Goal: Information Seeking & Learning: Check status

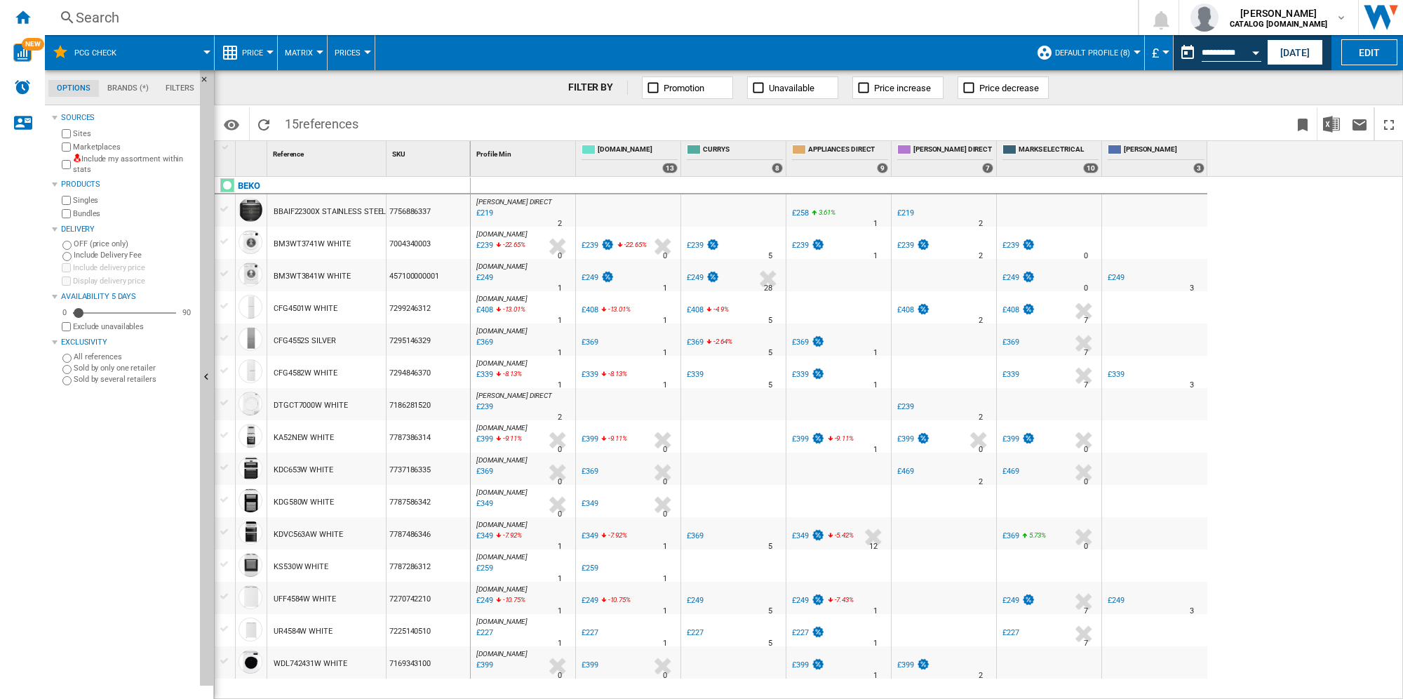
scroll to position [16, 0]
click at [1279, 49] on button "[DATE]" at bounding box center [1295, 52] width 56 height 26
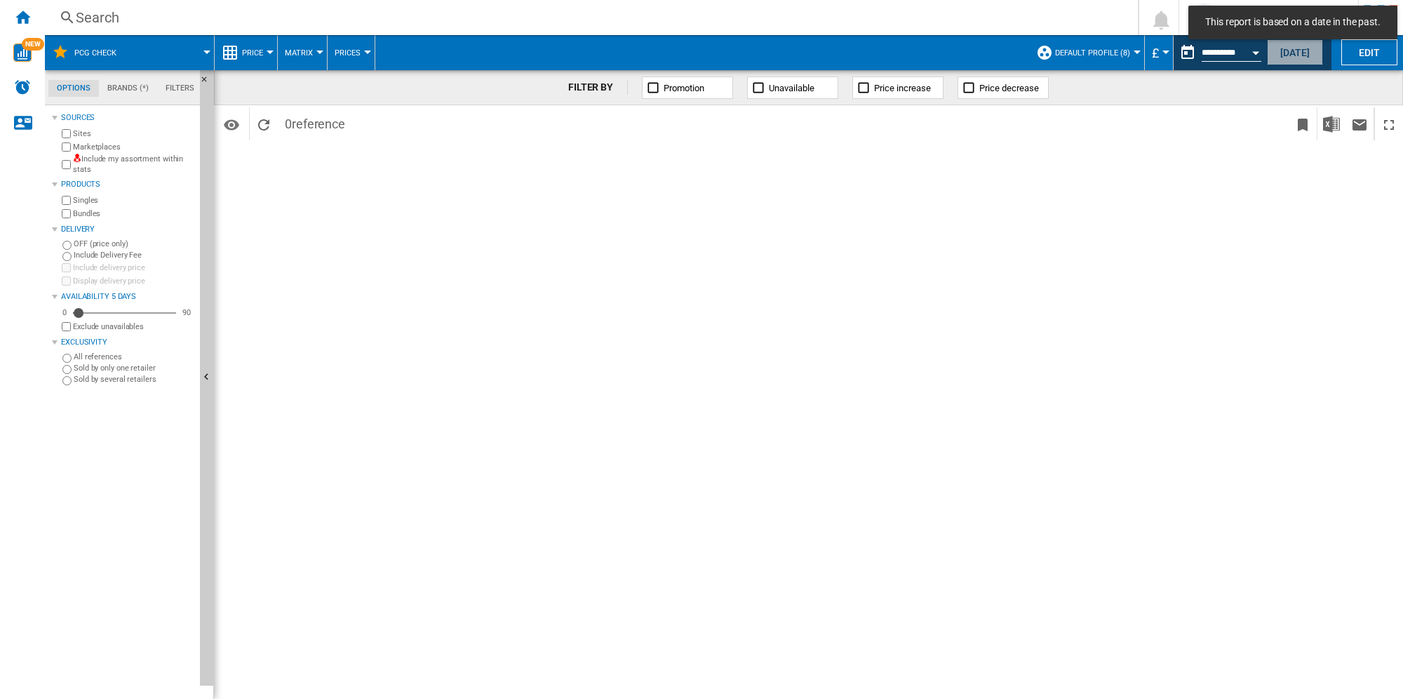
click at [1296, 52] on button "[DATE]" at bounding box center [1295, 52] width 56 height 26
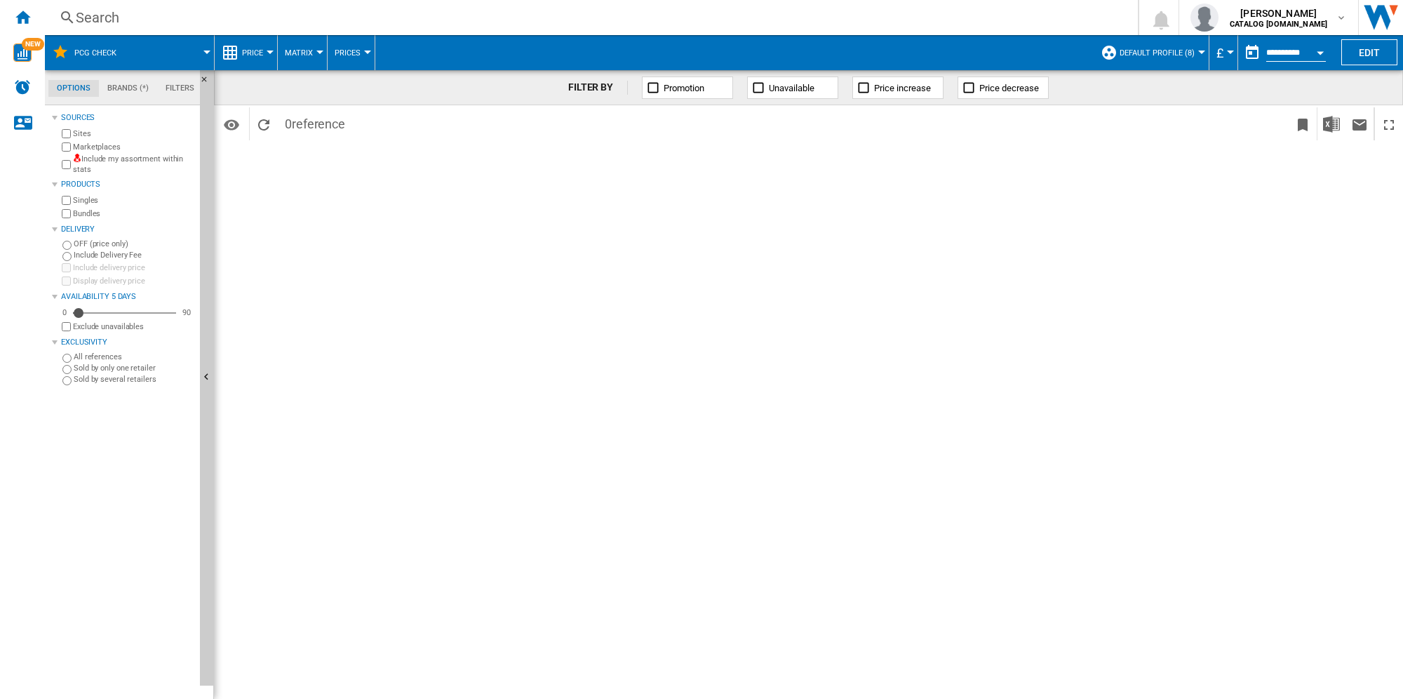
click at [1199, 49] on md-menu "Default profile (8) Default profile (8) ALL (32) Edit "Default profile"... Crea…" at bounding box center [1152, 52] width 116 height 35
click at [1168, 48] on span "Default profile (8)" at bounding box center [1157, 52] width 75 height 9
click at [1315, 19] on md-backdrop at bounding box center [701, 349] width 1403 height 699
click at [1201, 51] on div at bounding box center [1201, 53] width 7 height 4
click at [92, 51] on md-backdrop at bounding box center [701, 349] width 1403 height 699
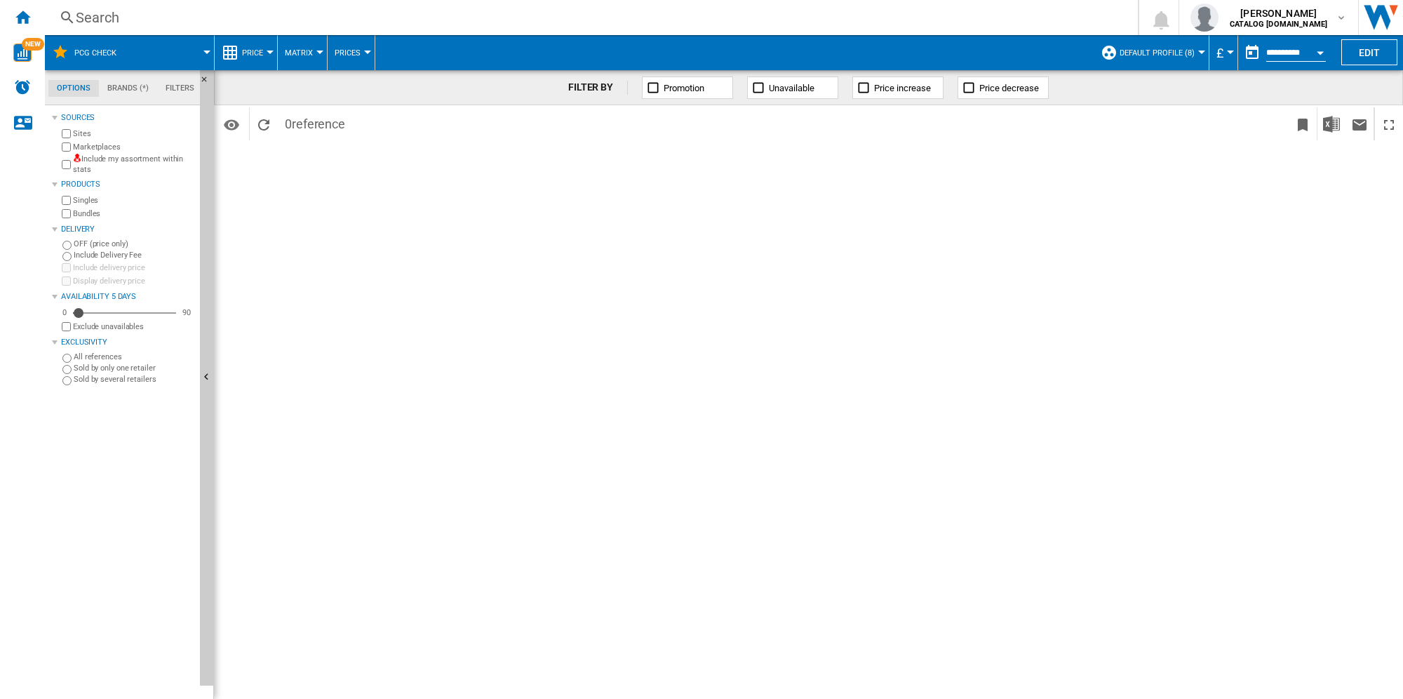
click at [208, 51] on div at bounding box center [206, 53] width 7 height 4
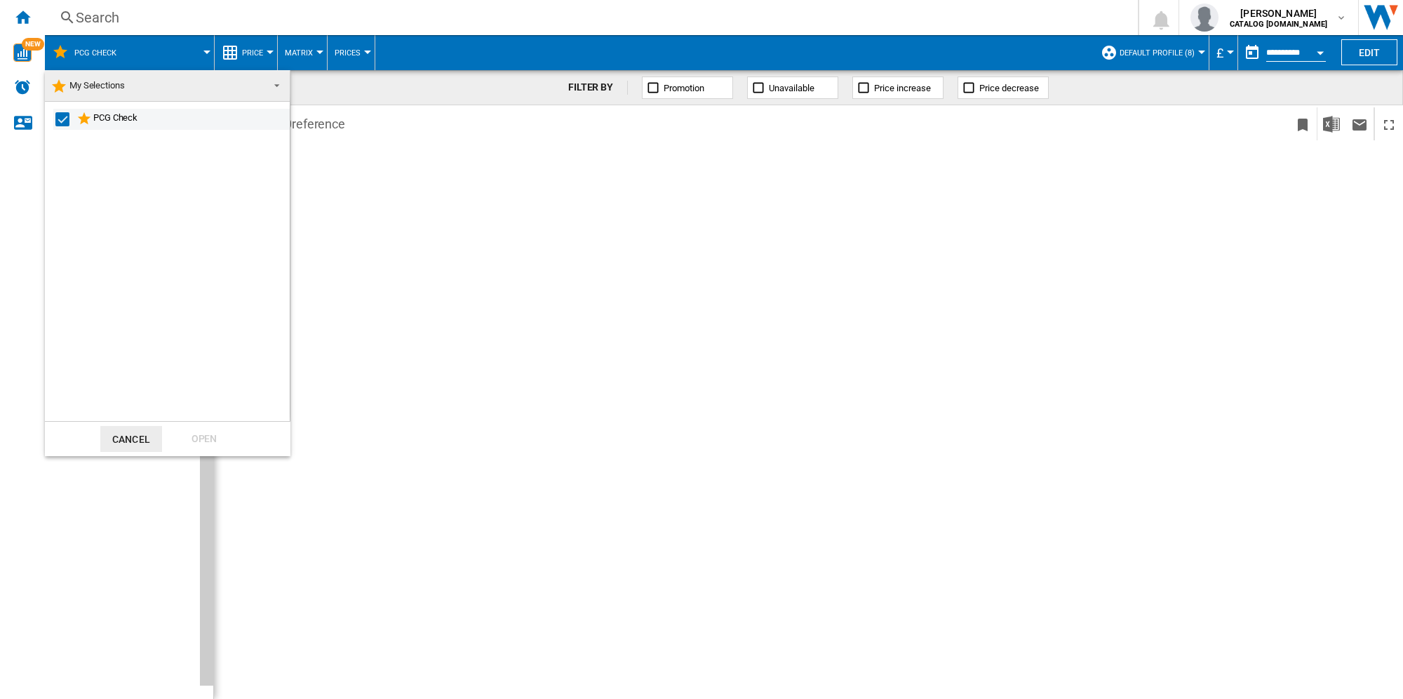
click at [116, 119] on div "PCG Check" at bounding box center [190, 119] width 194 height 17
click at [66, 120] on div "Select" at bounding box center [62, 119] width 14 height 14
click at [201, 443] on div "Open" at bounding box center [204, 439] width 62 height 26
click at [455, 233] on md-backdrop at bounding box center [701, 349] width 1403 height 699
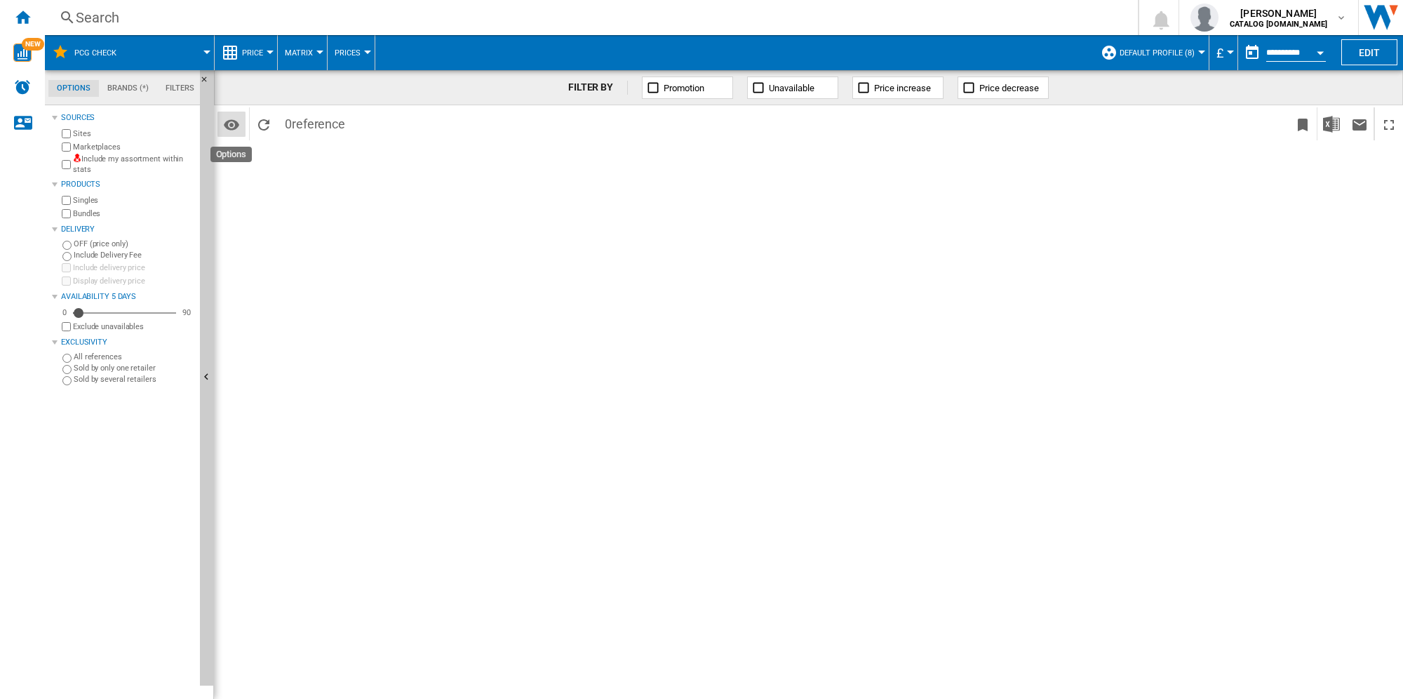
click at [229, 119] on md-icon "Options" at bounding box center [231, 124] width 17 height 17
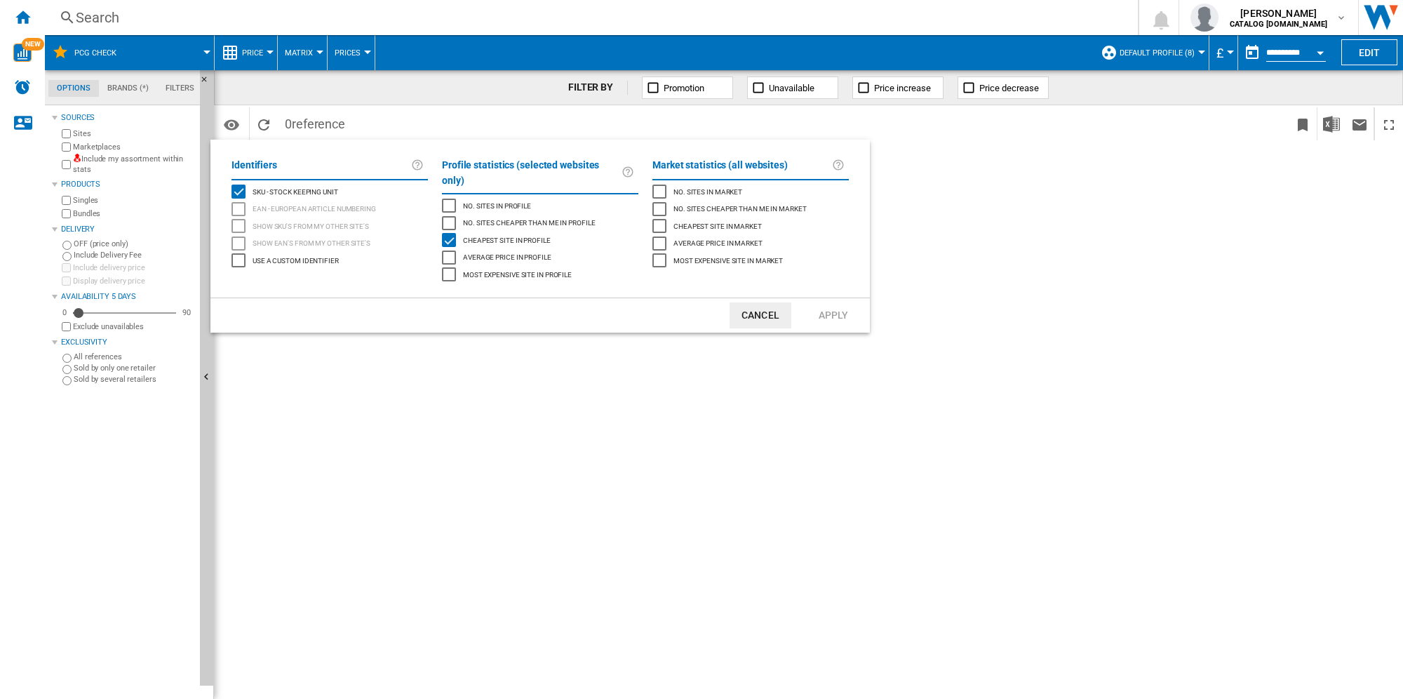
click at [756, 302] on button "Cancel" at bounding box center [761, 315] width 62 height 26
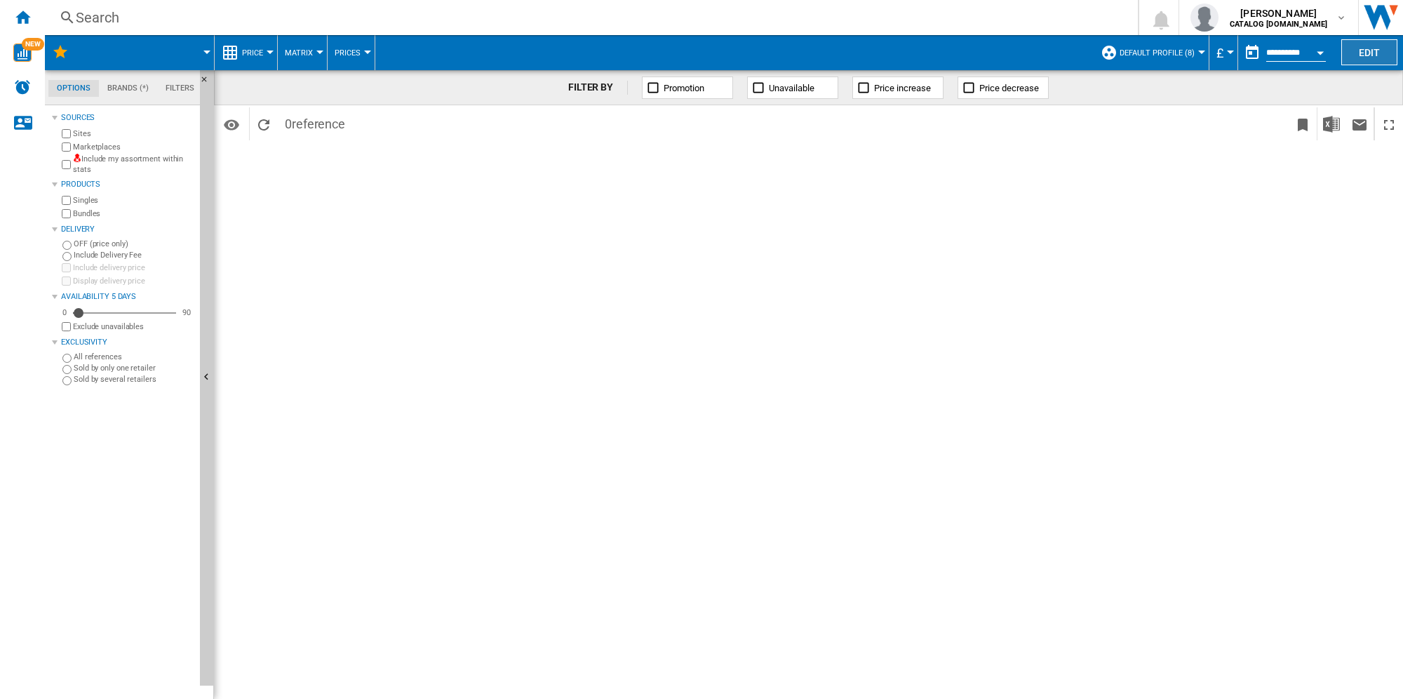
click at [1368, 48] on button "Edit" at bounding box center [1369, 52] width 56 height 26
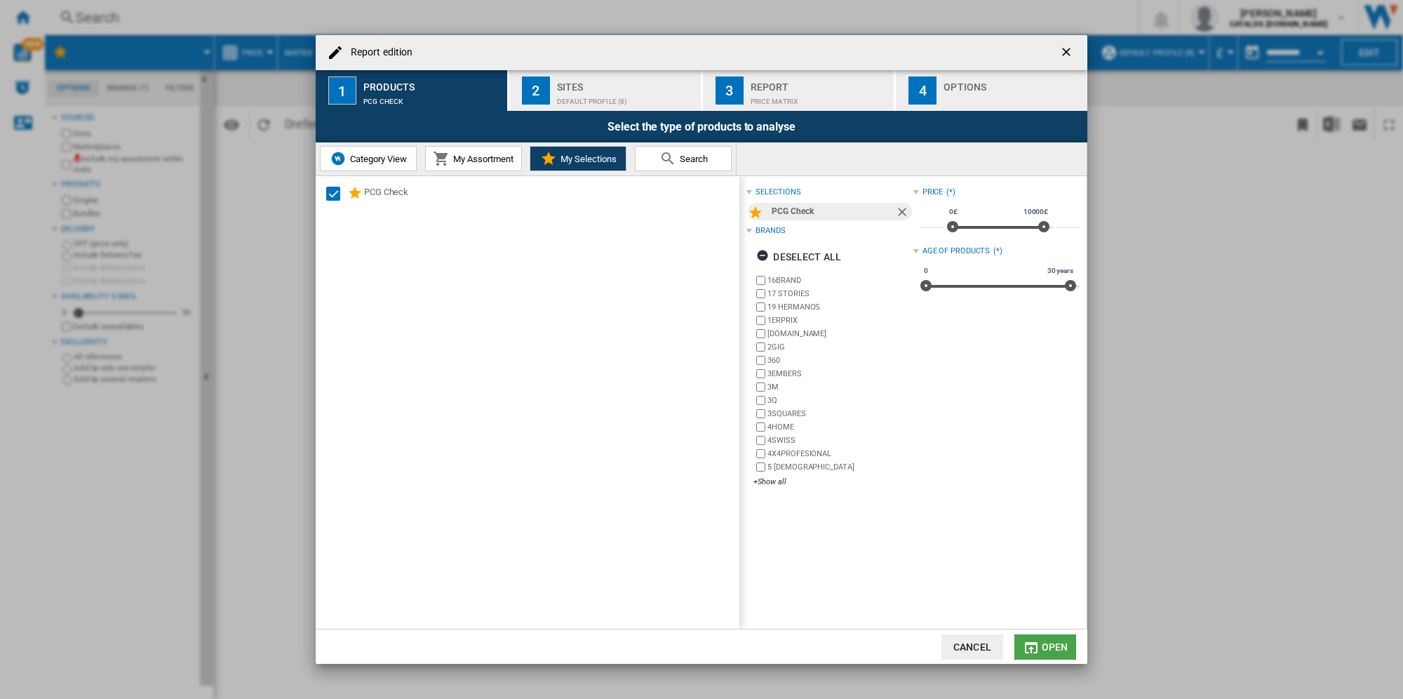
click at [1033, 651] on md-icon "Report edition ..." at bounding box center [1031, 647] width 17 height 17
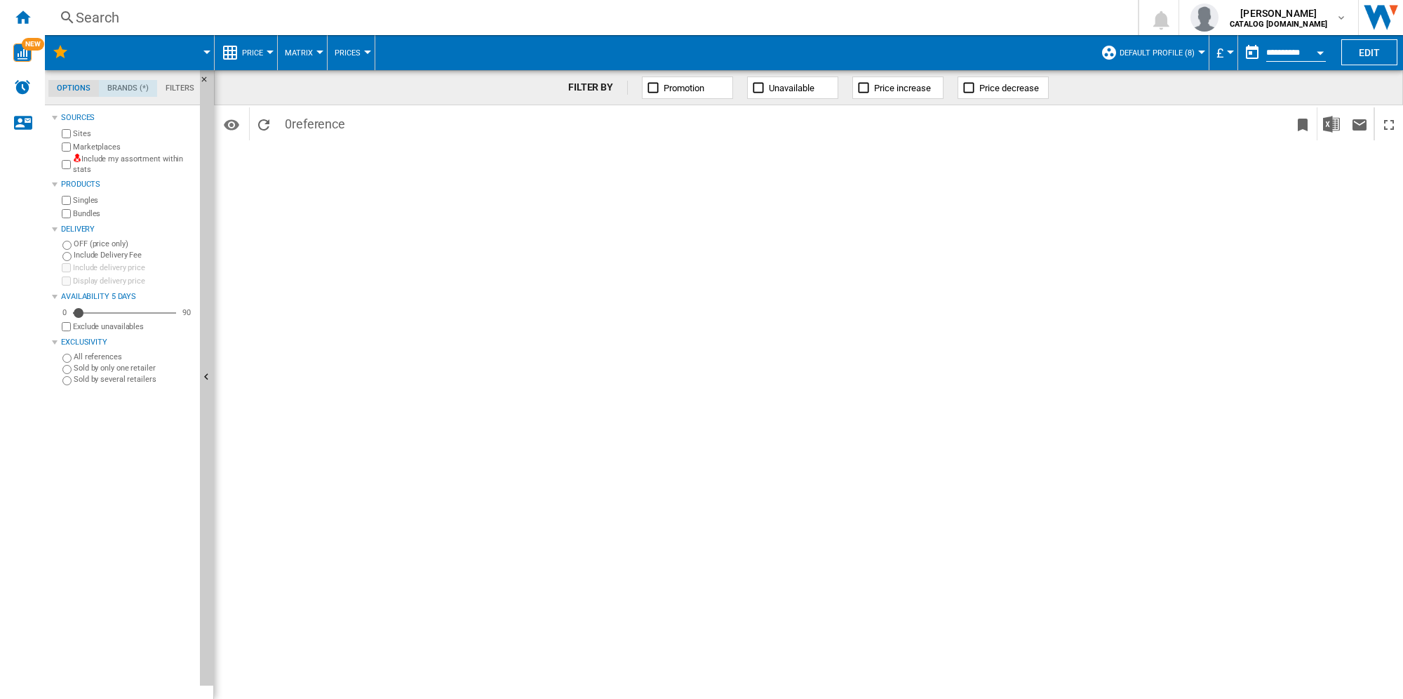
click at [121, 93] on md-tab-item "Brands (*)" at bounding box center [128, 88] width 58 height 17
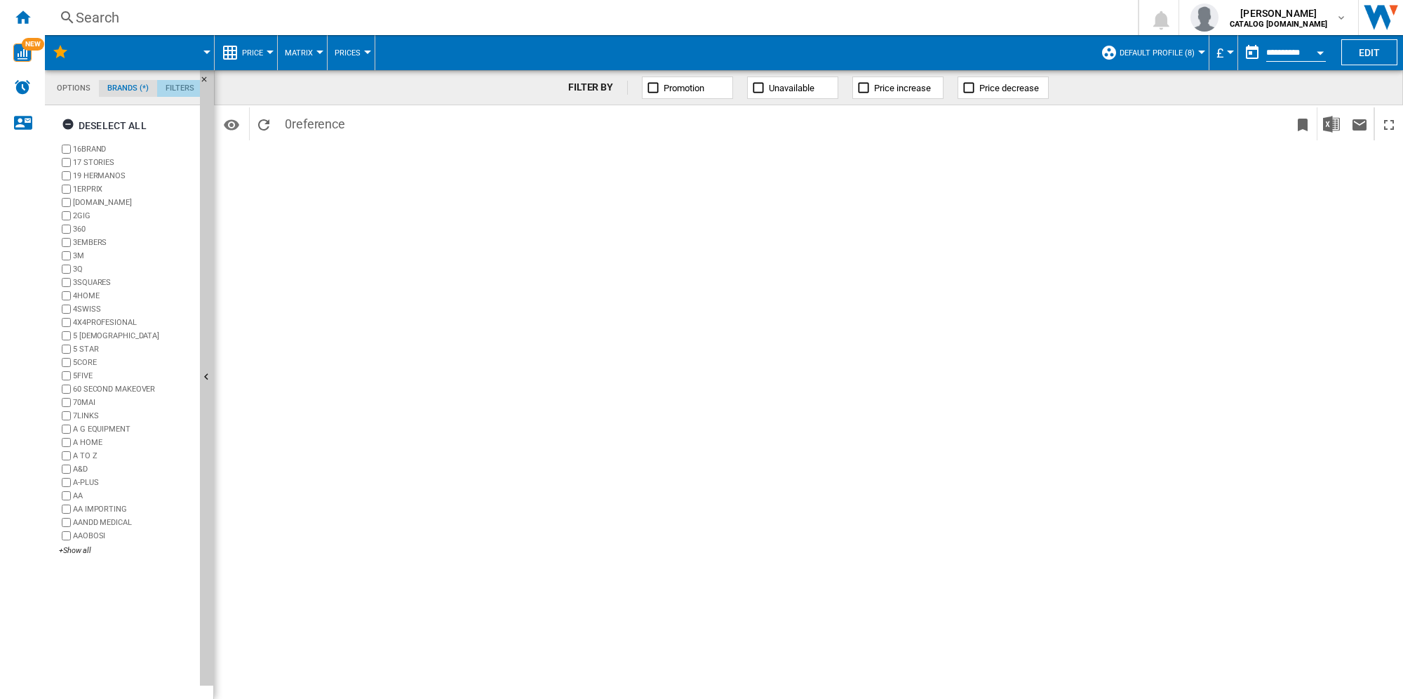
click at [180, 84] on md-tab-item "Filters" at bounding box center [180, 88] width 46 height 17
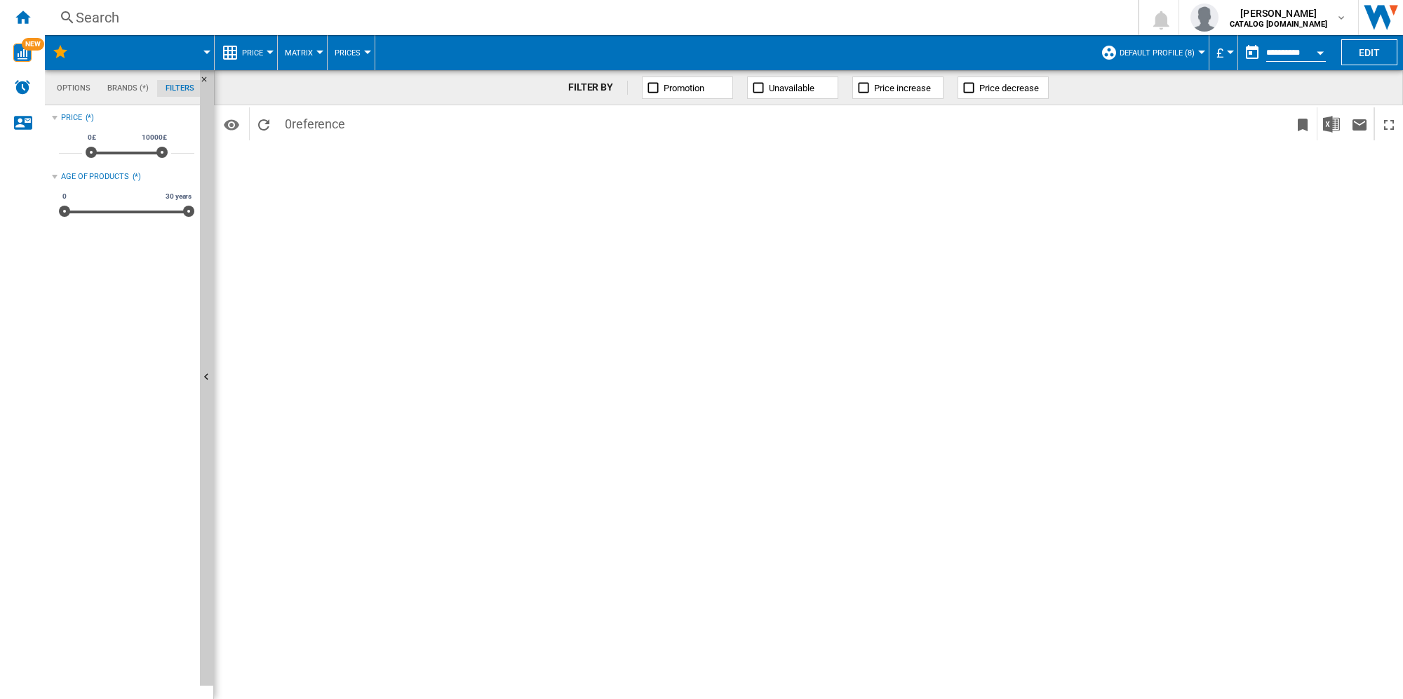
click at [66, 93] on md-tab-item "Options" at bounding box center [73, 88] width 51 height 17
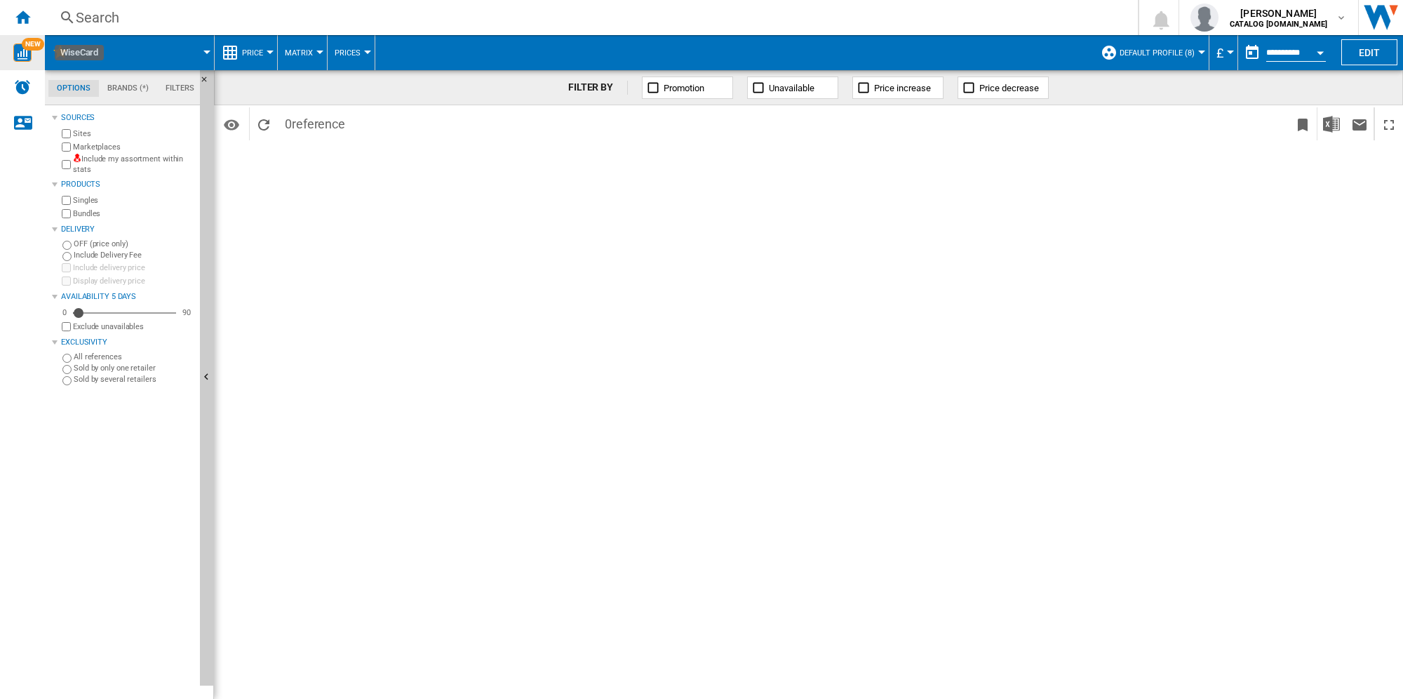
click at [25, 53] on img "WiseCard" at bounding box center [22, 52] width 18 height 18
click at [28, 17] on ng-md-icon "Home" at bounding box center [22, 16] width 17 height 17
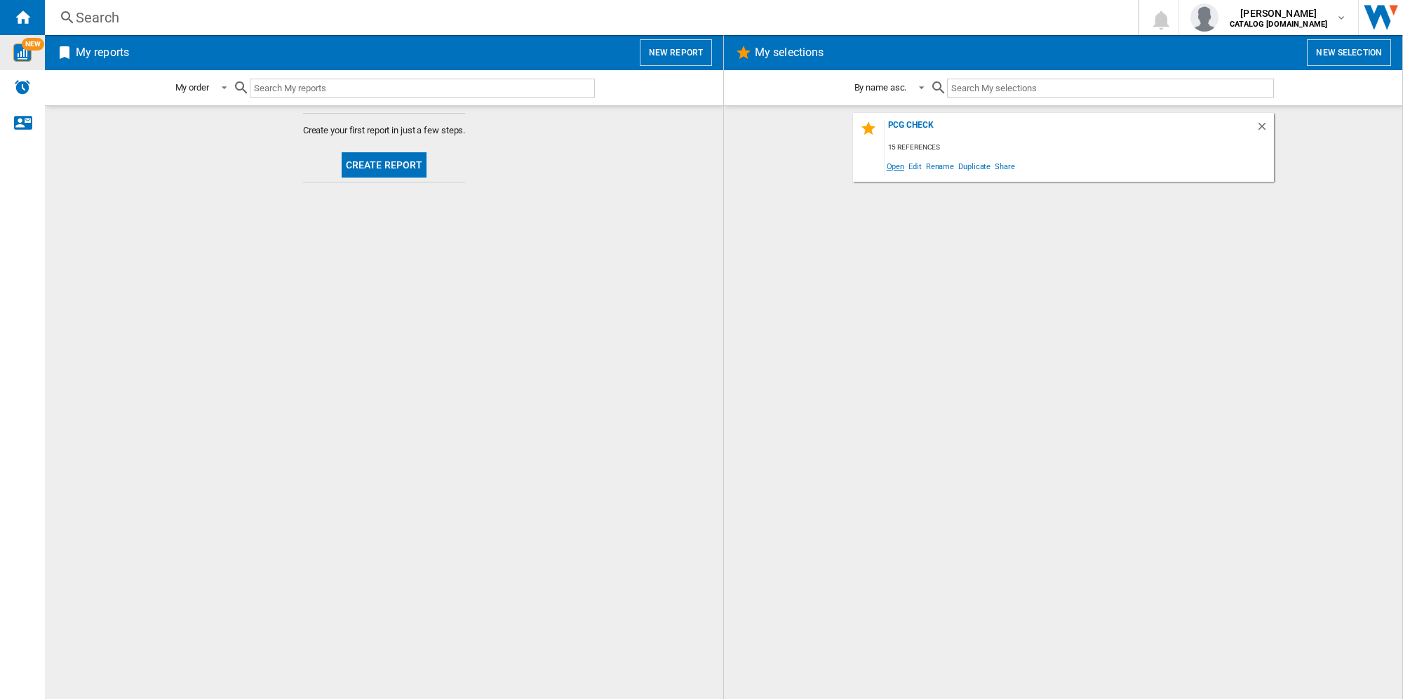
click at [896, 168] on span "Open" at bounding box center [896, 165] width 22 height 19
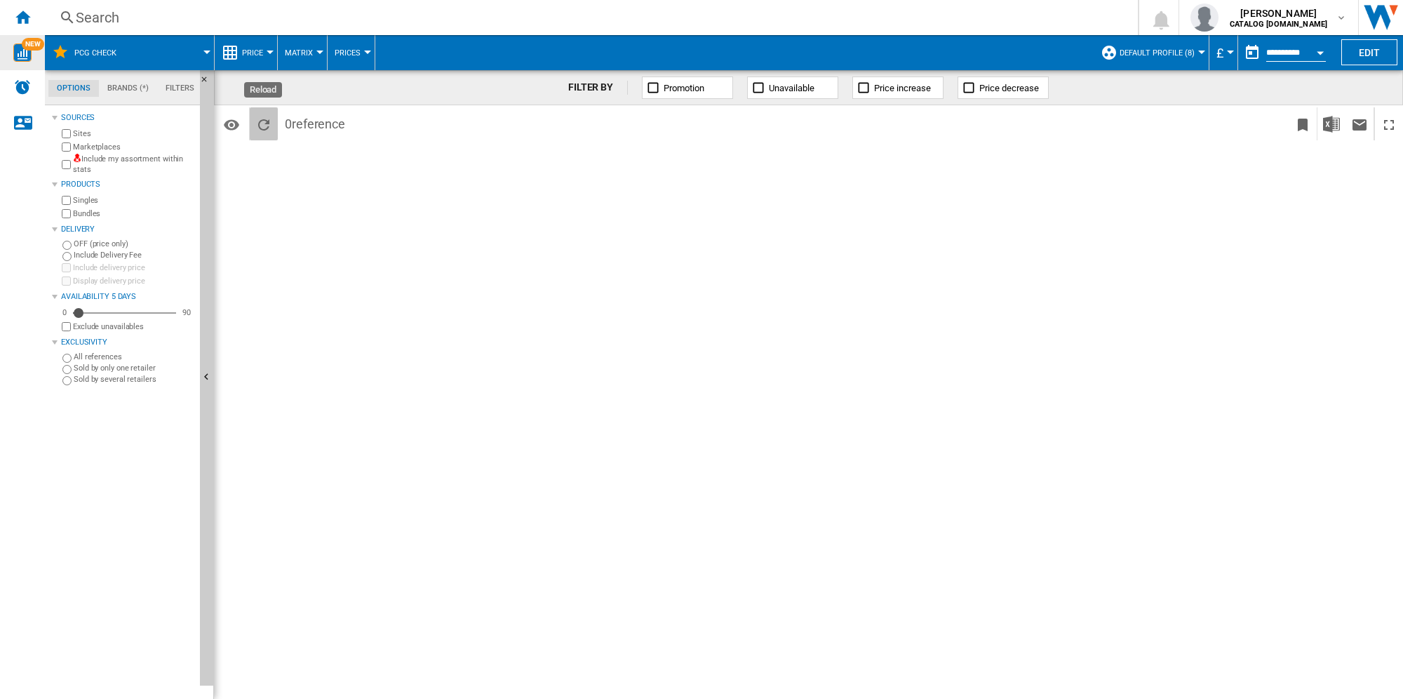
click at [266, 126] on ng-md-icon "Reload" at bounding box center [263, 124] width 17 height 17
click at [106, 10] on div "Search" at bounding box center [589, 18] width 1026 height 20
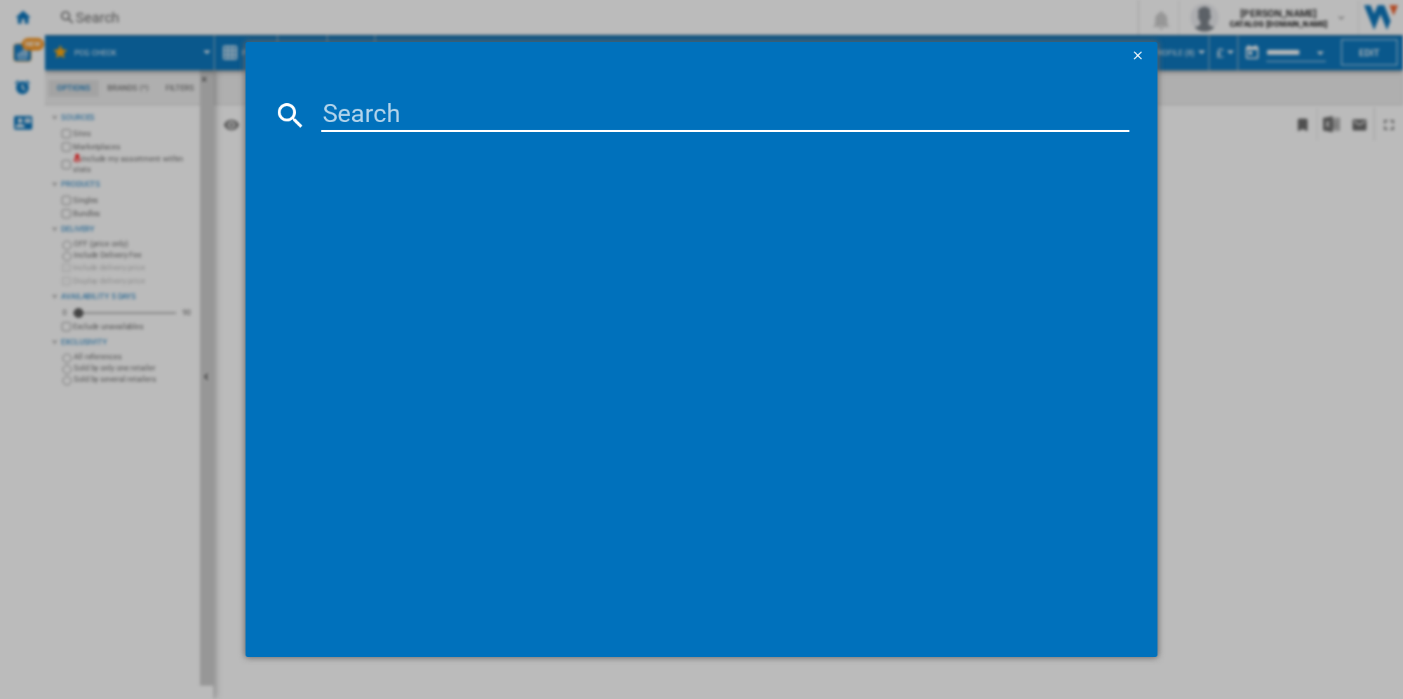
click at [349, 112] on input at bounding box center [725, 115] width 808 height 34
type input "cfg4582s"
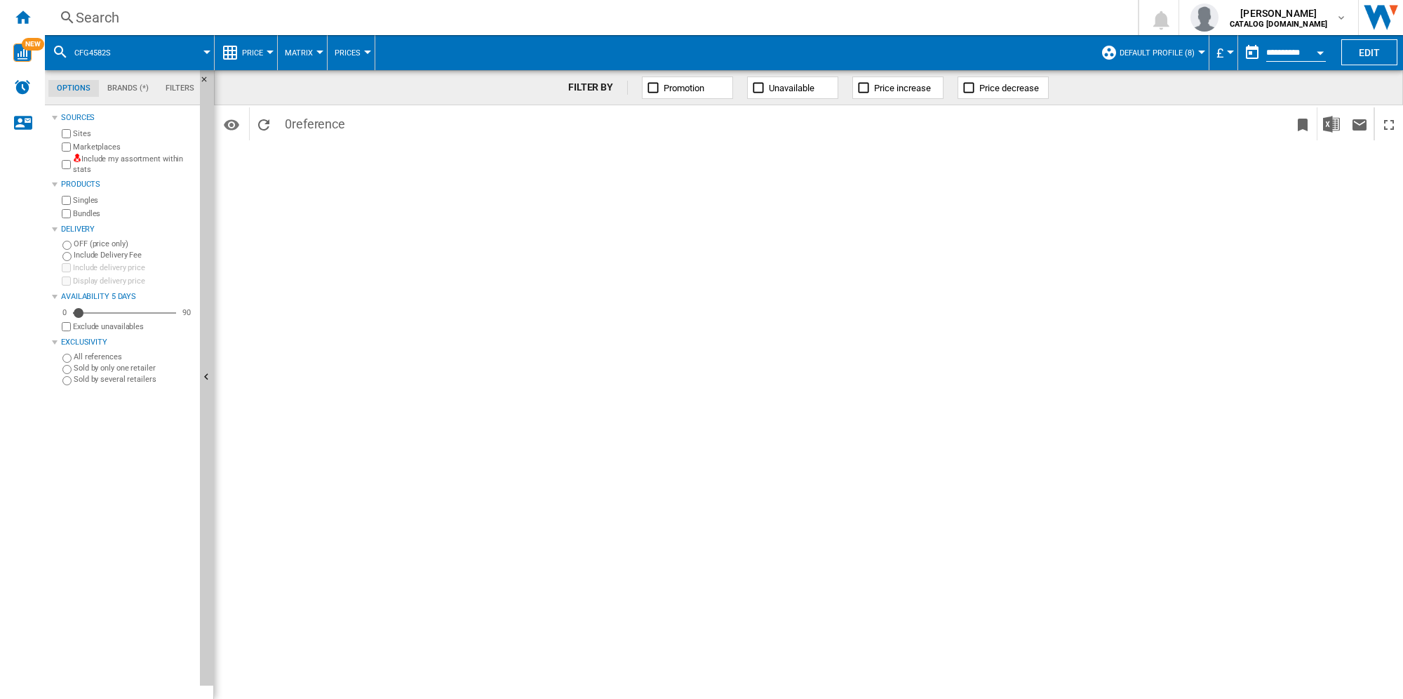
click at [61, 53] on md-icon at bounding box center [60, 51] width 17 height 17
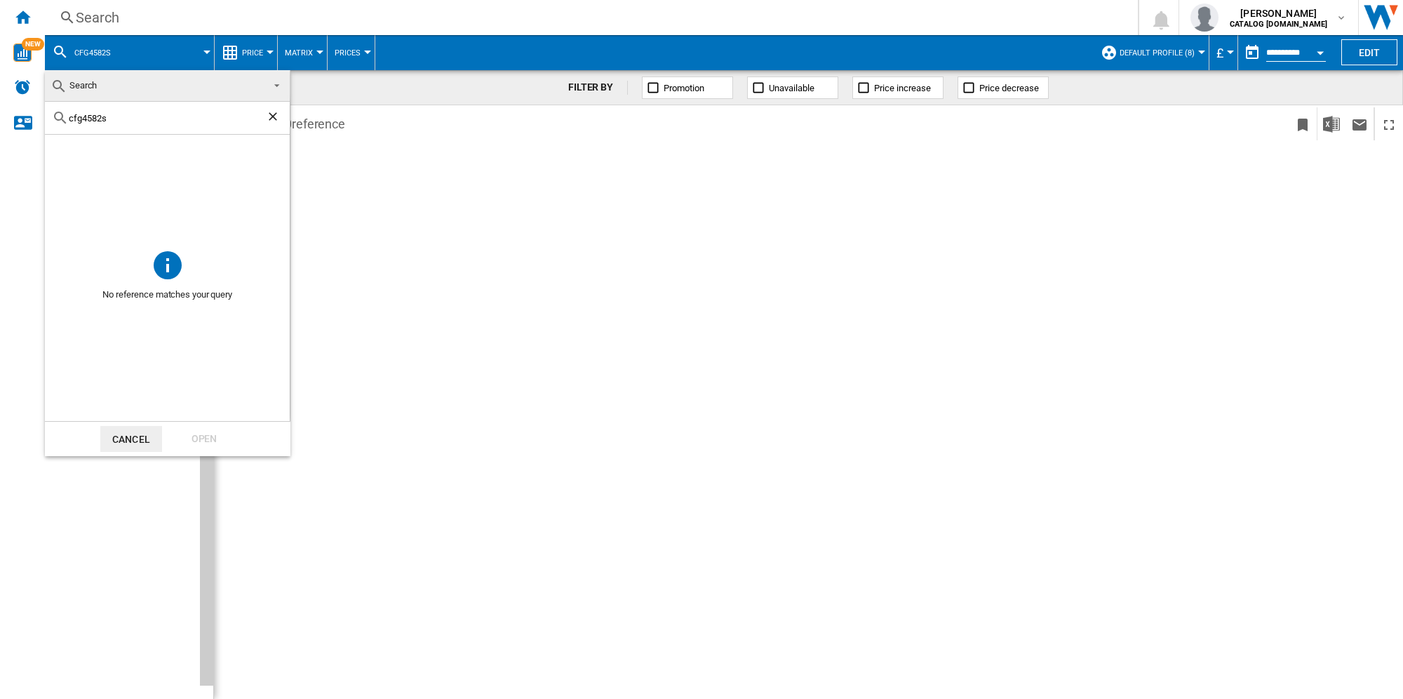
click at [91, 121] on input "cfg4582s" at bounding box center [167, 118] width 197 height 11
drag, startPoint x: 186, startPoint y: 435, endPoint x: 186, endPoint y: 444, distance: 9.1
click at [186, 439] on div "Open" at bounding box center [204, 439] width 62 height 26
click at [421, 368] on md-backdrop at bounding box center [701, 349] width 1403 height 699
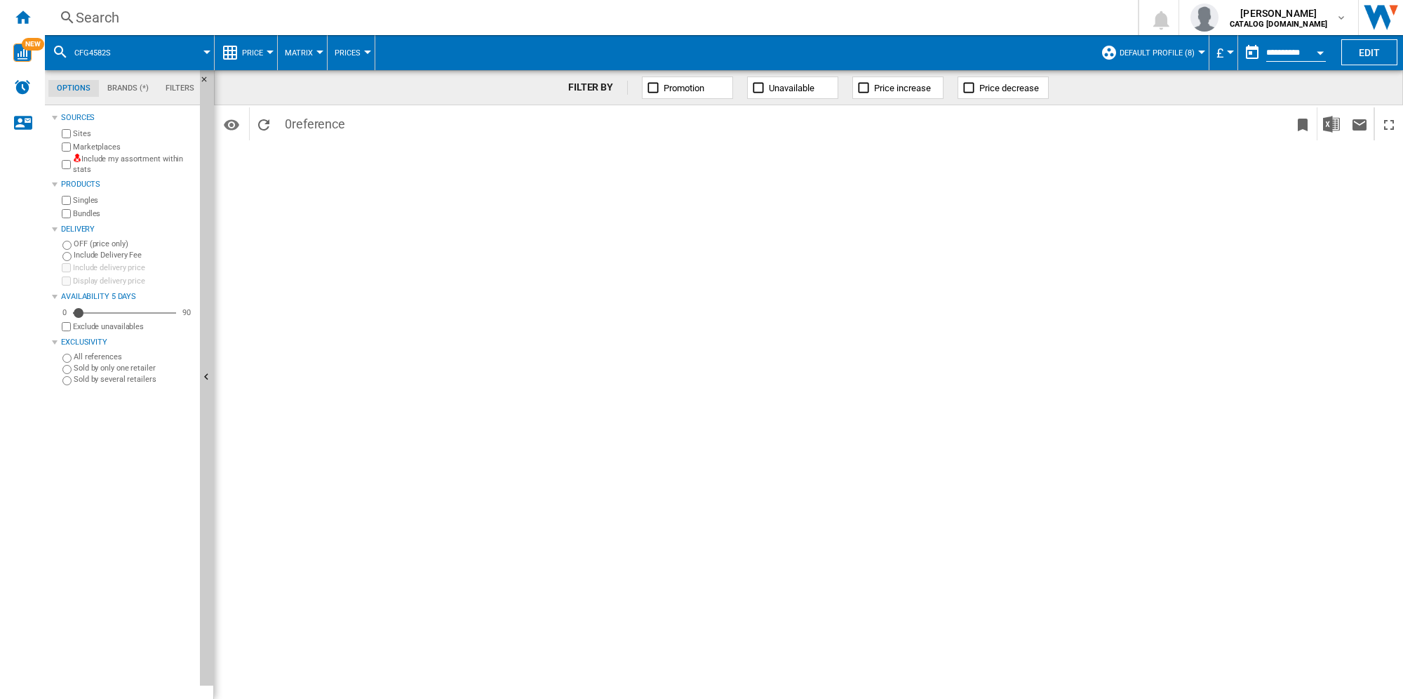
click at [318, 201] on div "FILTER BY Promotion Unavailable Price increase Price decrease Identifiers SKU -…" at bounding box center [808, 384] width 1189 height 628
